Goal: Transaction & Acquisition: Book appointment/travel/reservation

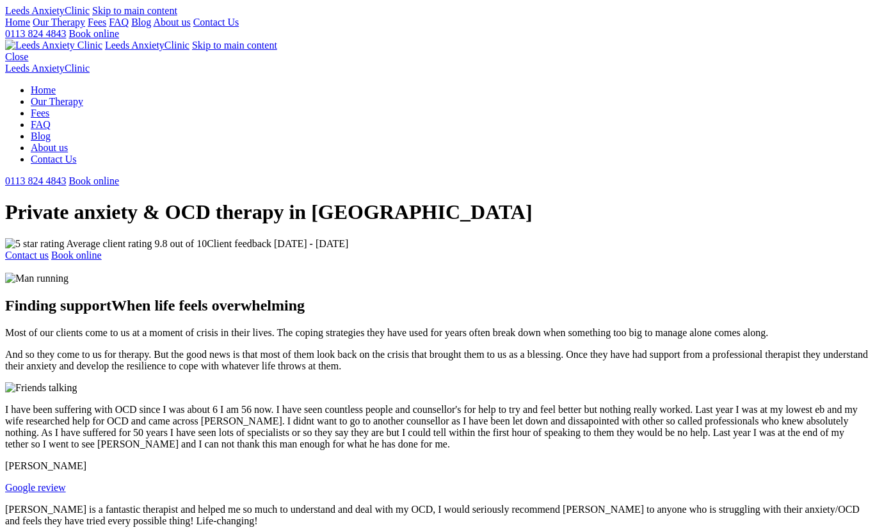
click at [119, 32] on link "Book online" at bounding box center [93, 33] width 51 height 11
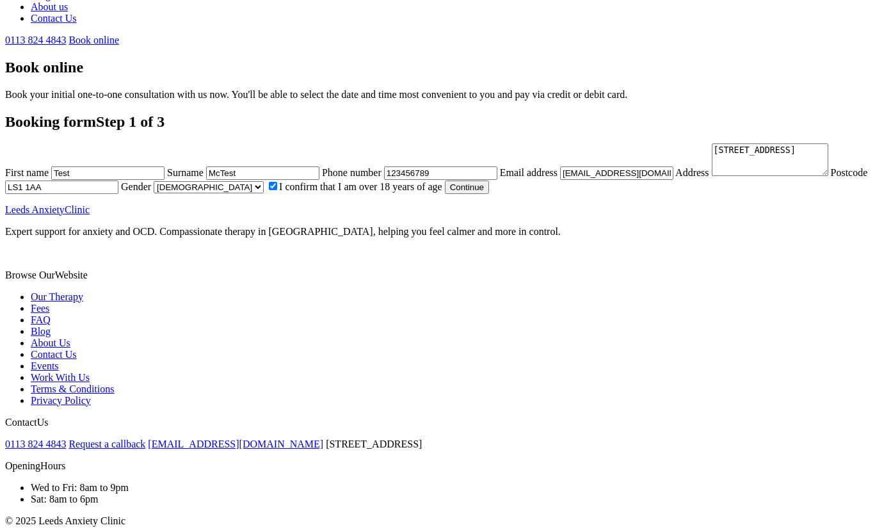
scroll to position [409, 0]
click at [445, 194] on button "Continue" at bounding box center [467, 187] width 44 height 13
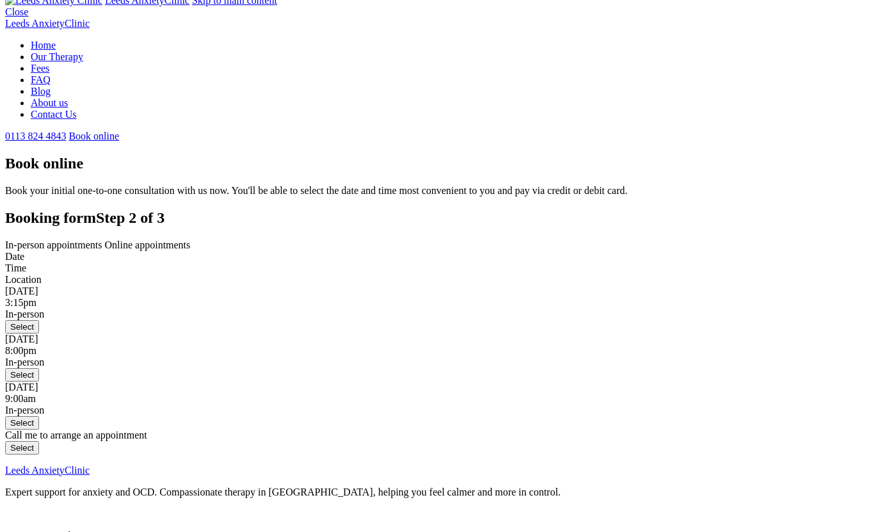
scroll to position [51, 0]
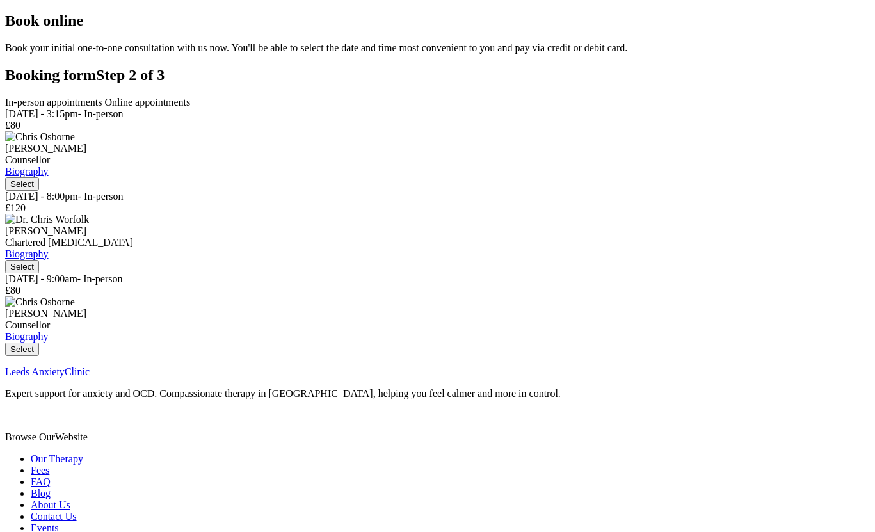
scroll to position [236, 0]
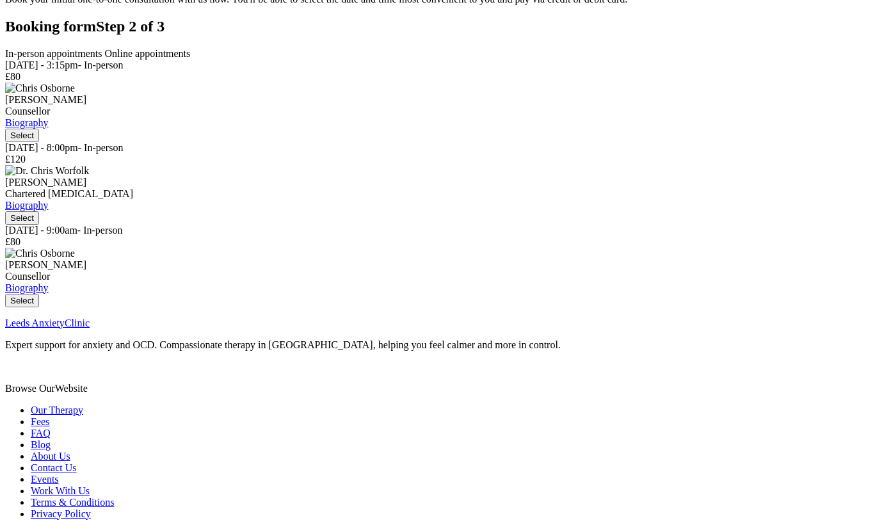
click at [39, 225] on button "Select" at bounding box center [22, 217] width 34 height 13
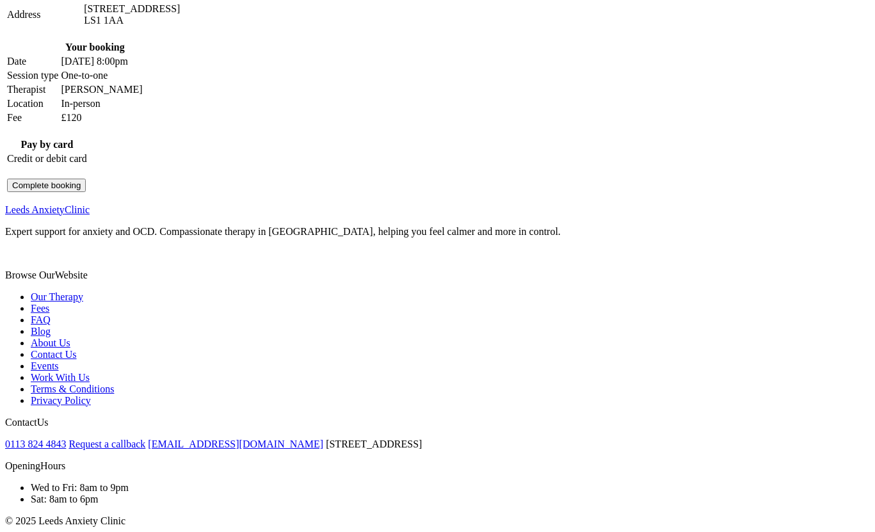
scroll to position [513, 0]
click at [86, 192] on button "Complete booking" at bounding box center [46, 185] width 79 height 13
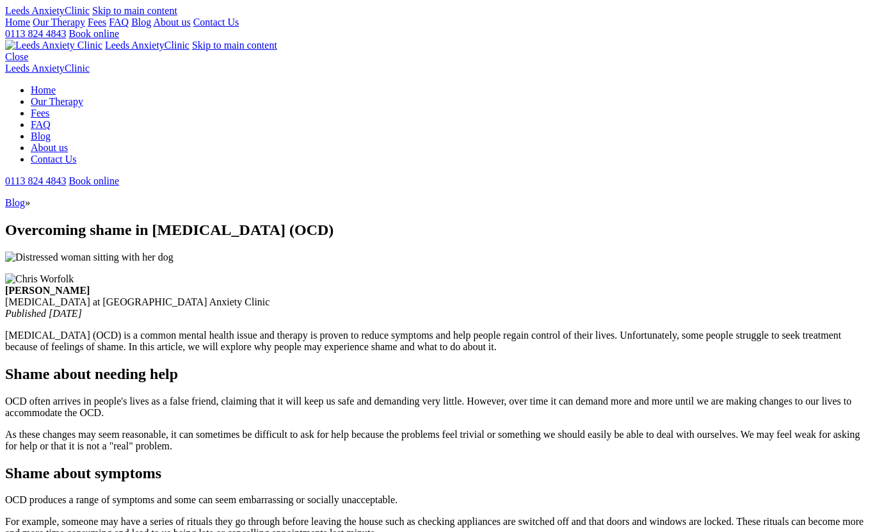
click at [30, 28] on link "Home" at bounding box center [17, 22] width 25 height 11
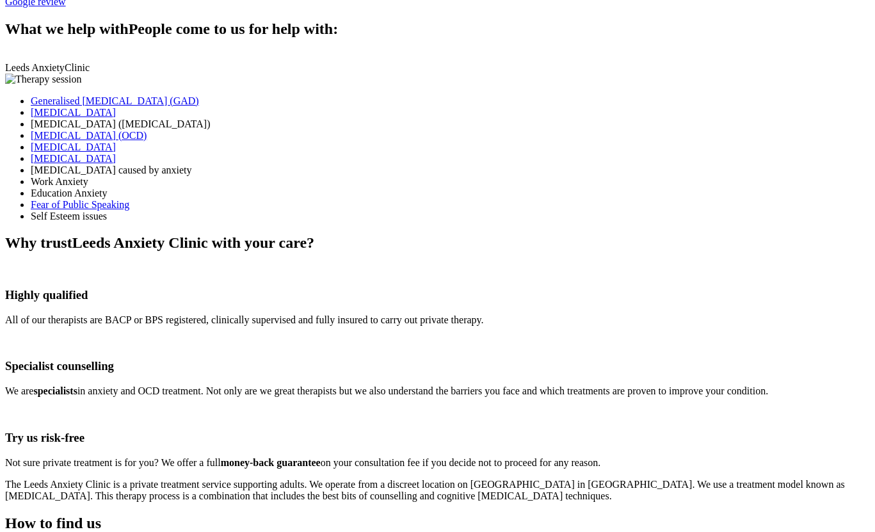
scroll to position [290, 0]
